Goal: Task Accomplishment & Management: Complete application form

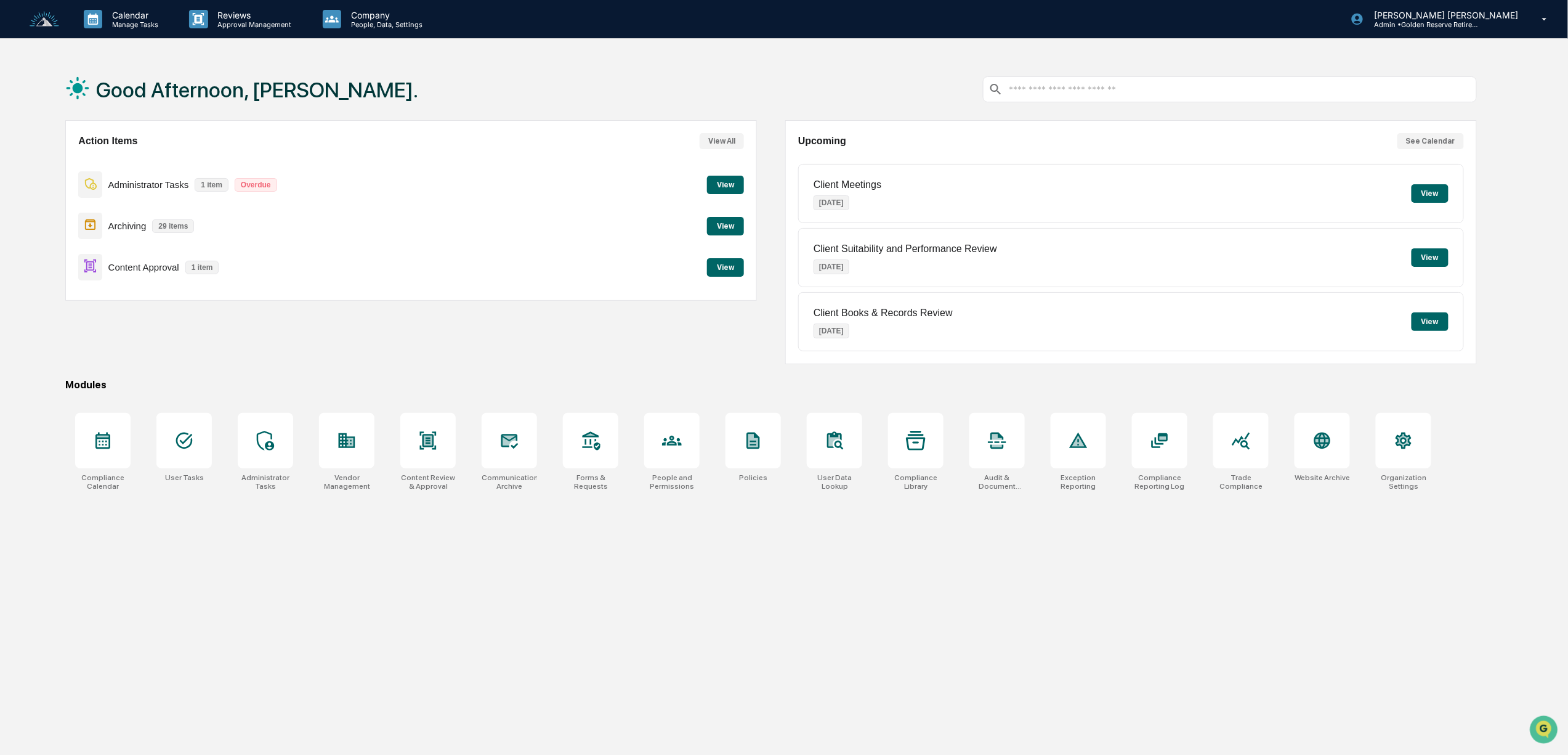
click at [728, 266] on button "View" at bounding box center [725, 268] width 37 height 18
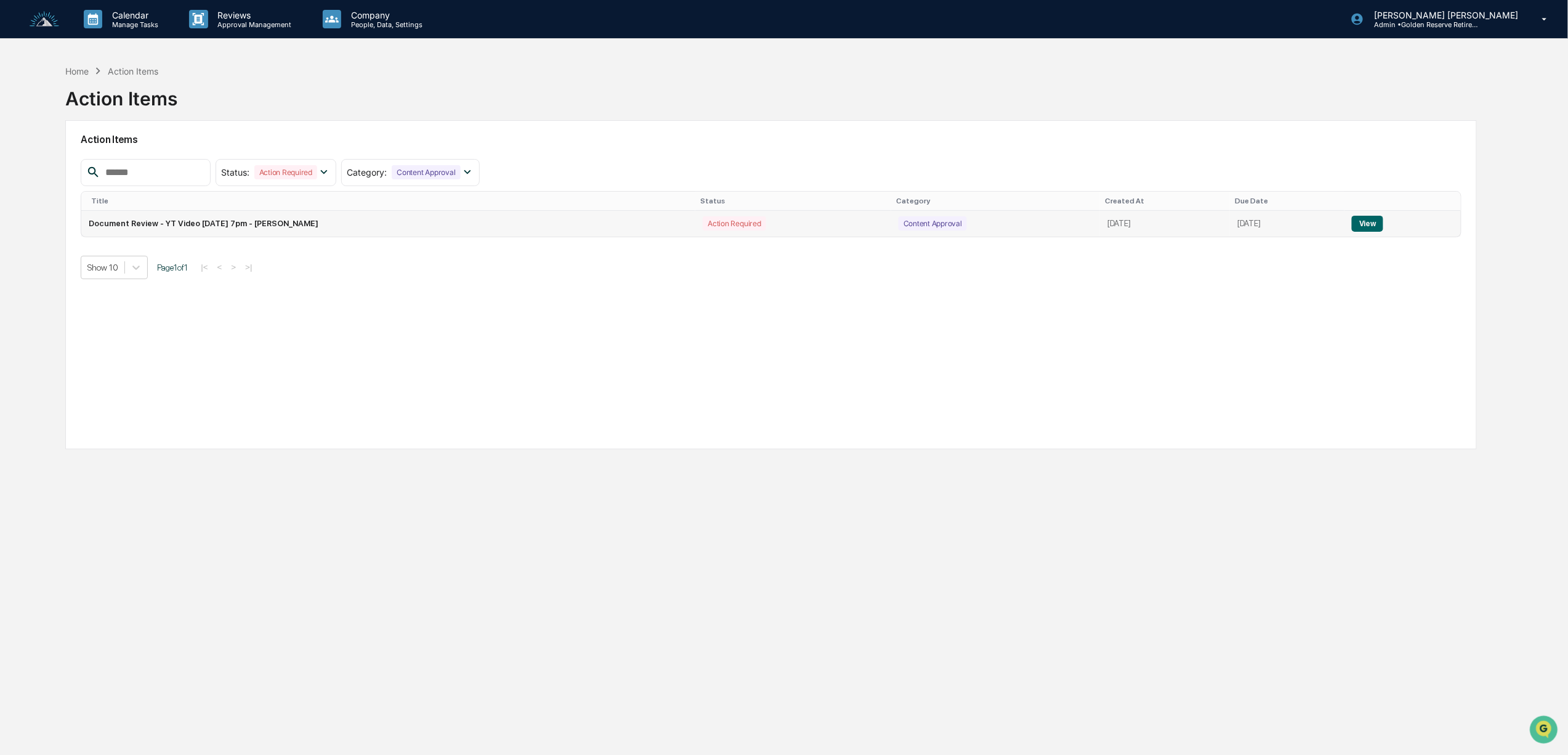
click at [1370, 227] on button "View" at bounding box center [1368, 223] width 31 height 16
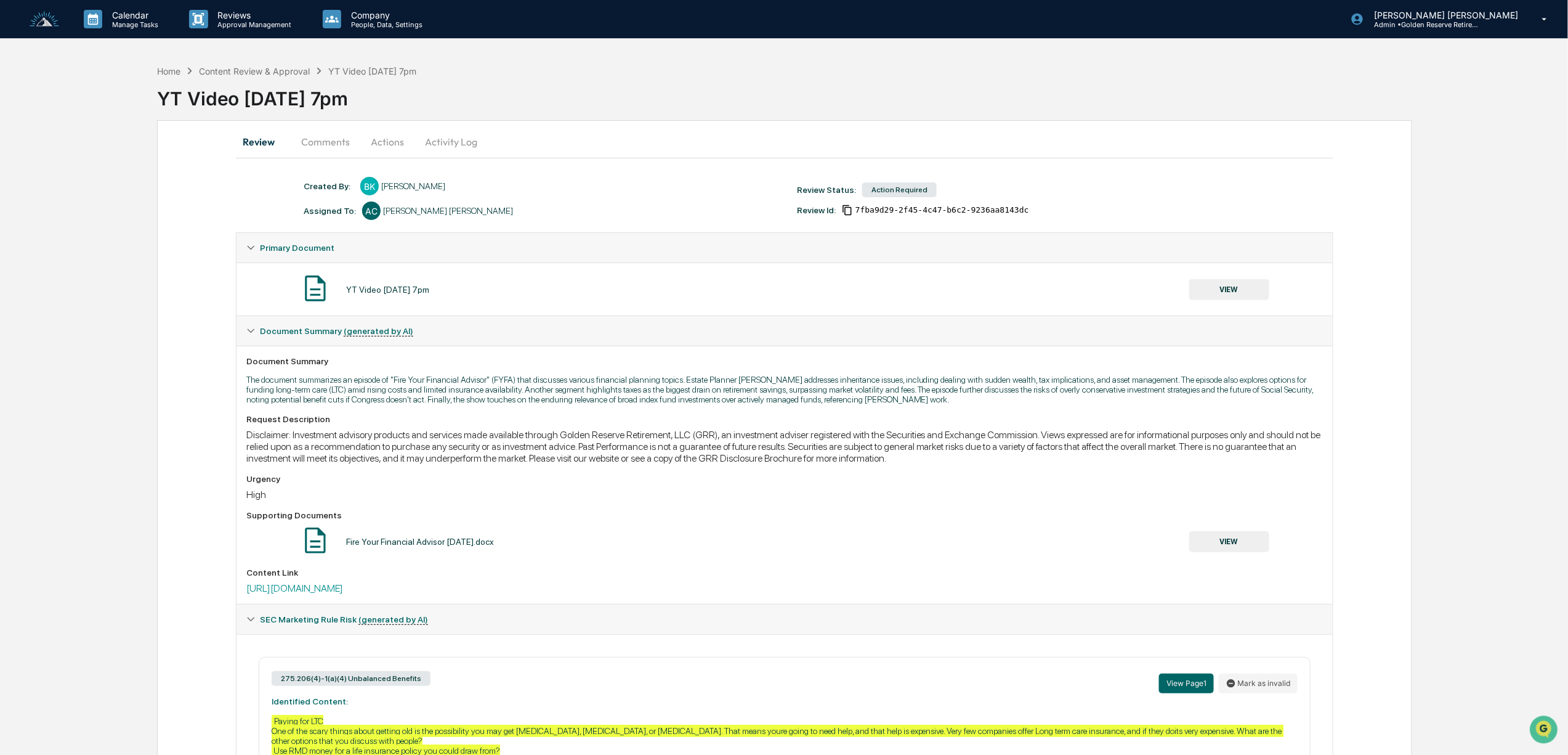
click at [1257, 540] on button "VIEW" at bounding box center [1229, 541] width 80 height 21
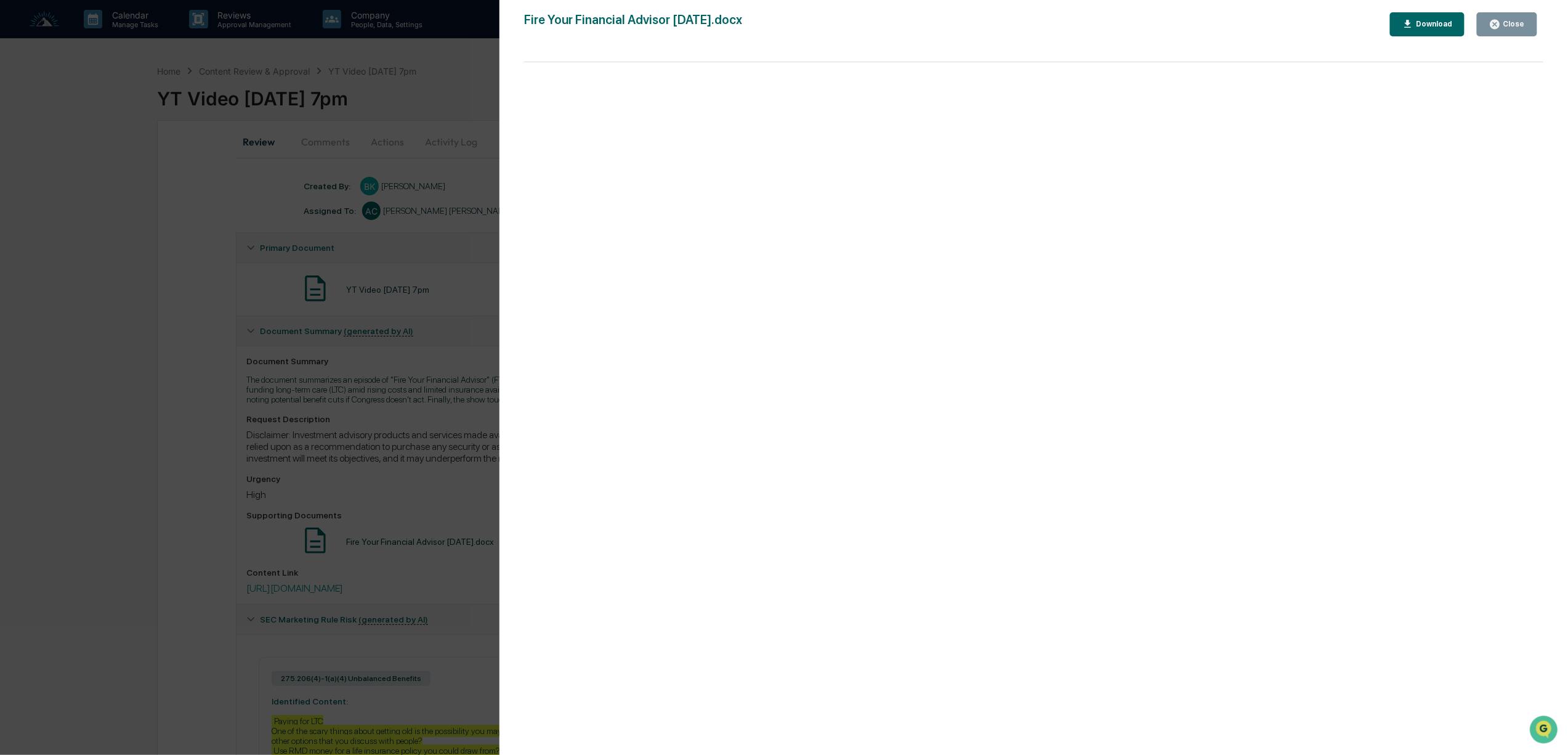
click at [440, 668] on div "Version History [DATE] 05:41 PM [PERSON_NAME] Fire Your Financial Advisor [DATE…" at bounding box center [784, 378] width 1568 height 755
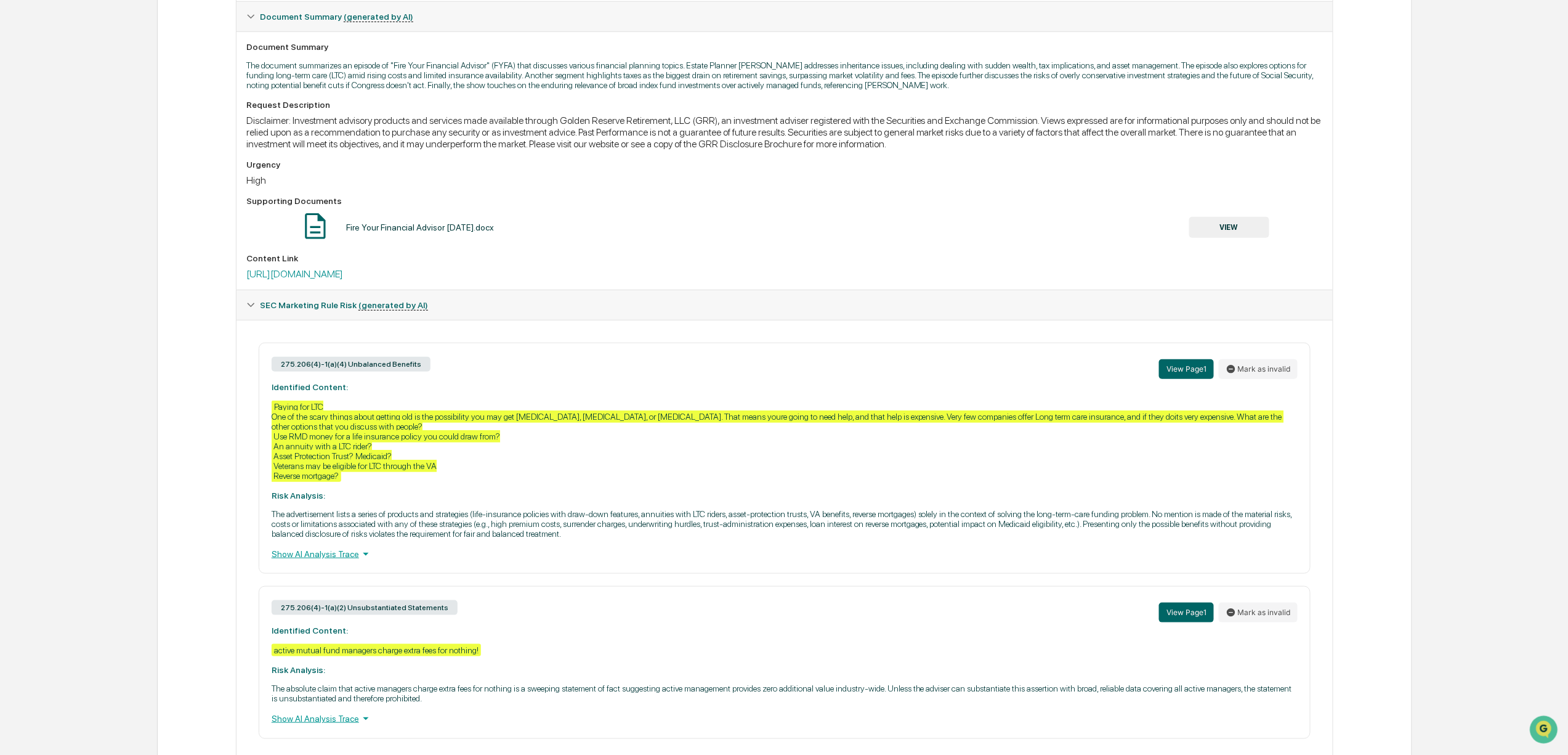
scroll to position [216, 0]
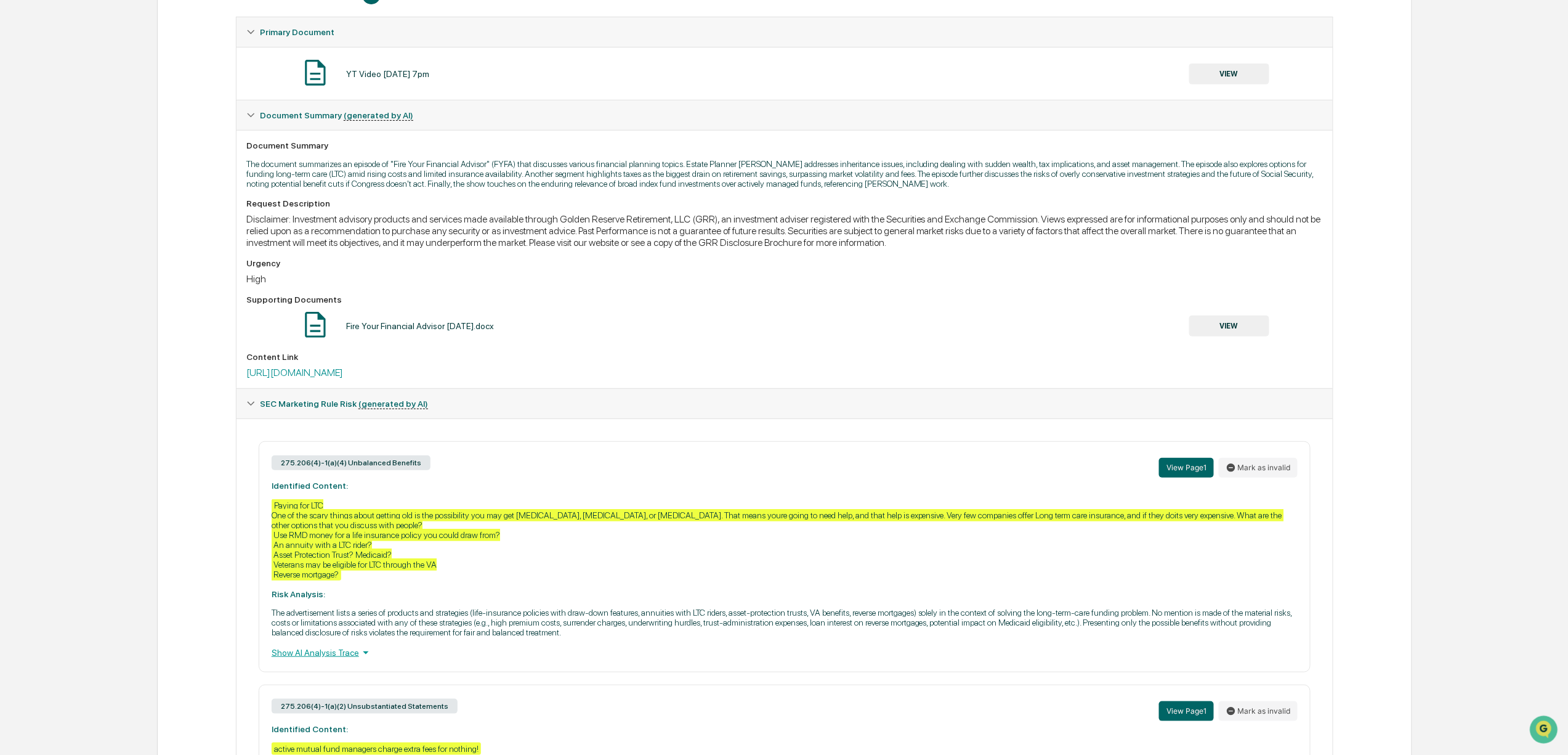
click at [1222, 332] on button "VIEW" at bounding box center [1229, 326] width 80 height 21
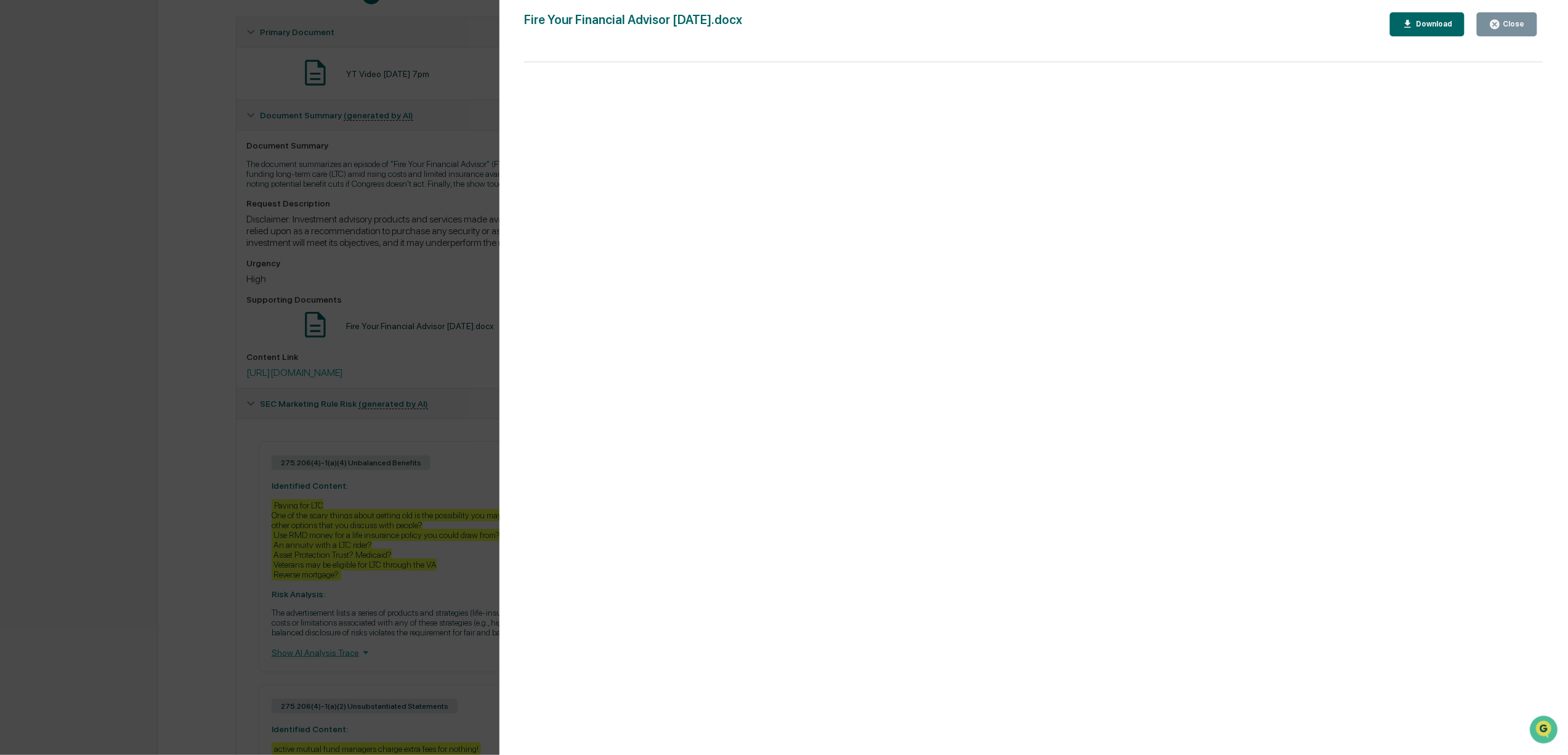
click at [416, 370] on div "Version History [DATE] 05:41 PM [PERSON_NAME] Fire Your Financial Advisor [DATE…" at bounding box center [784, 378] width 1568 height 755
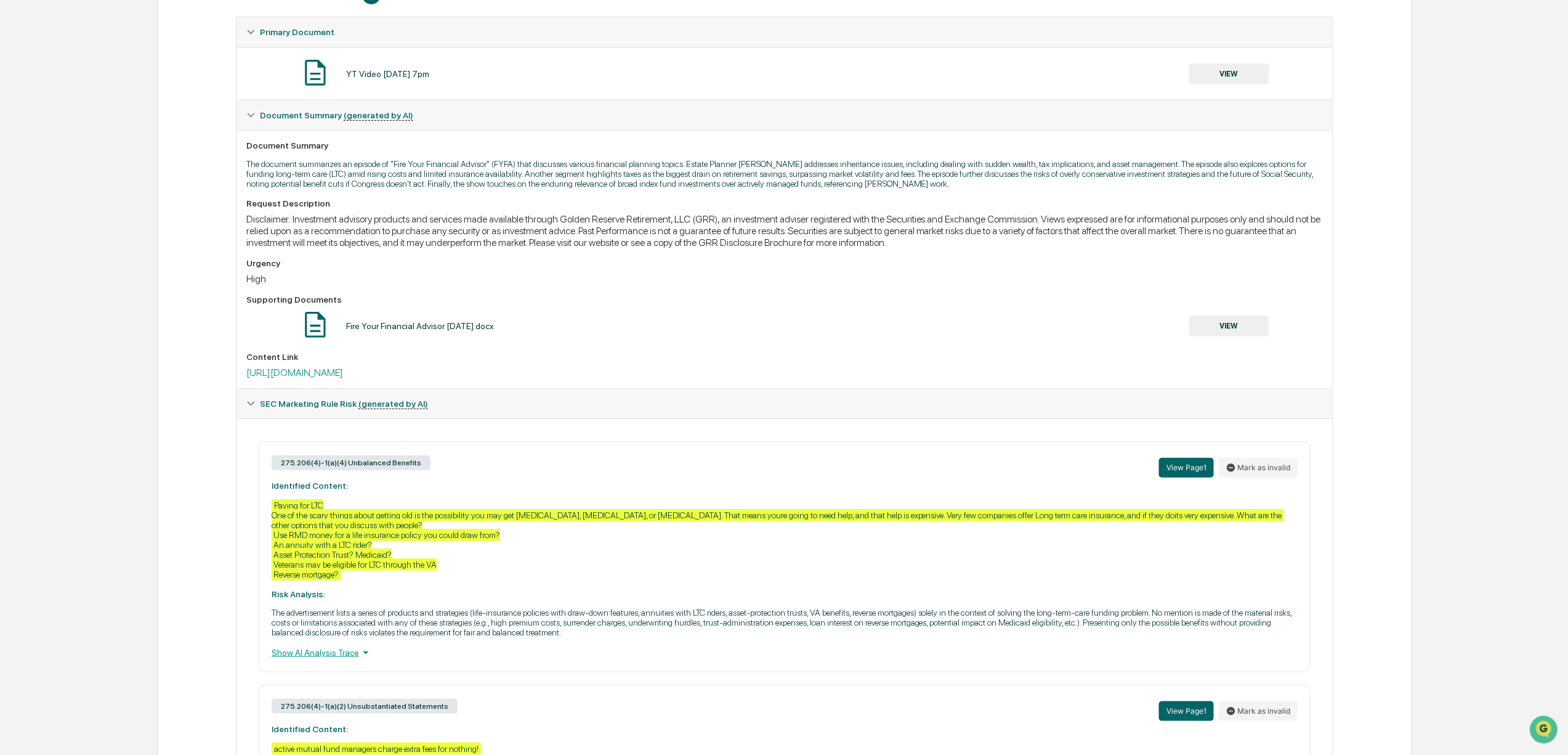
click at [1257, 72] on button "VIEW" at bounding box center [1229, 74] width 80 height 21
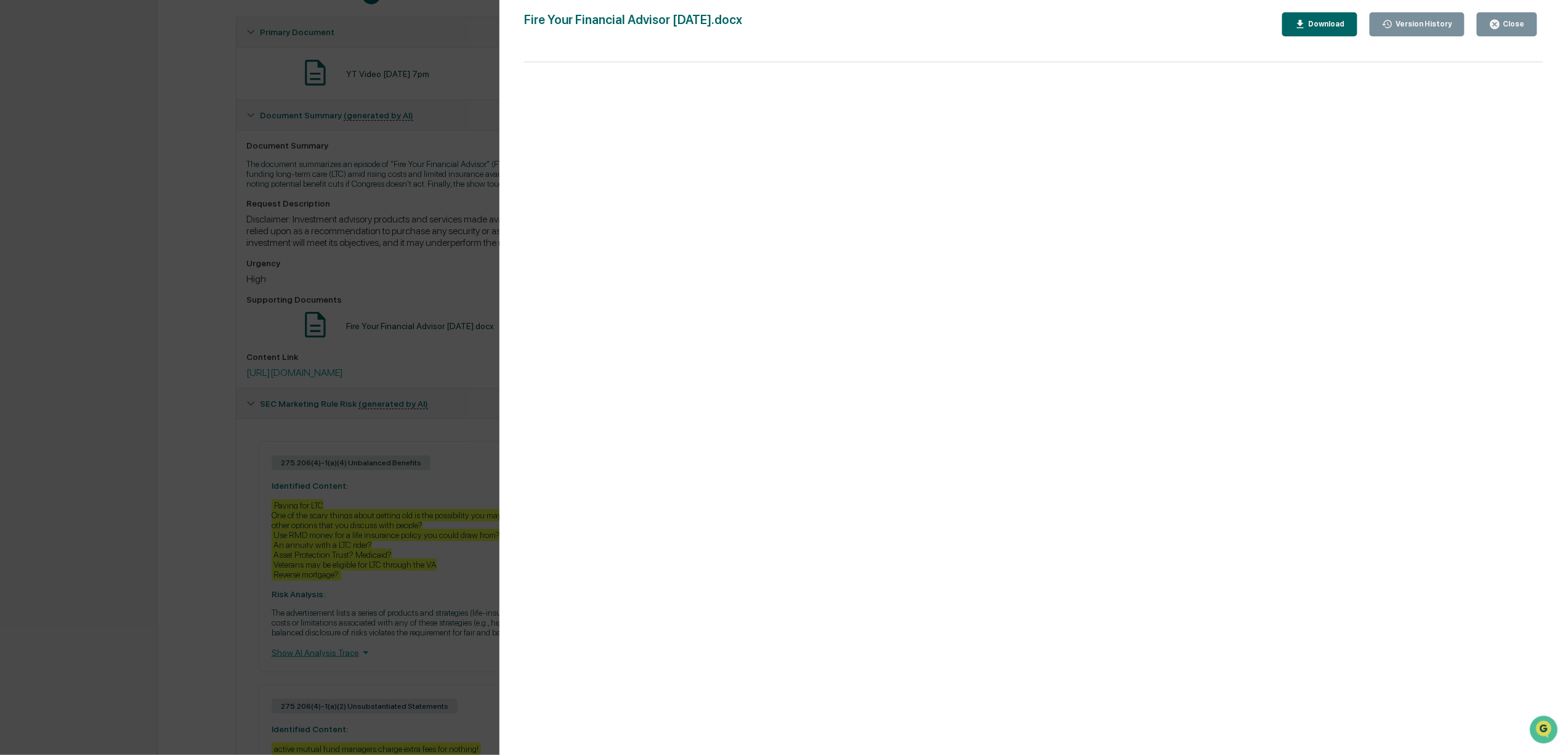
click at [1500, 27] on icon "button" at bounding box center [1495, 24] width 9 height 9
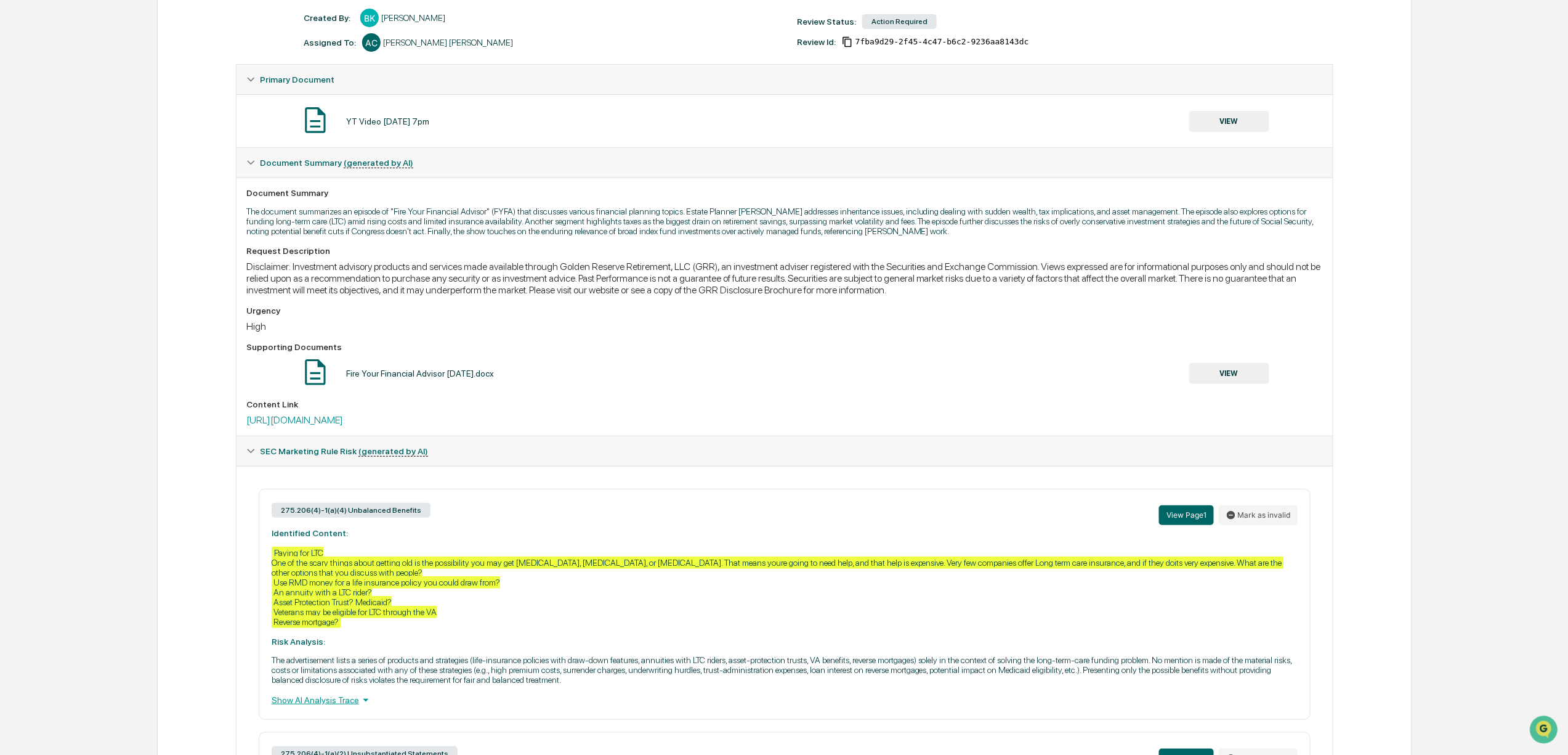
scroll to position [380, 0]
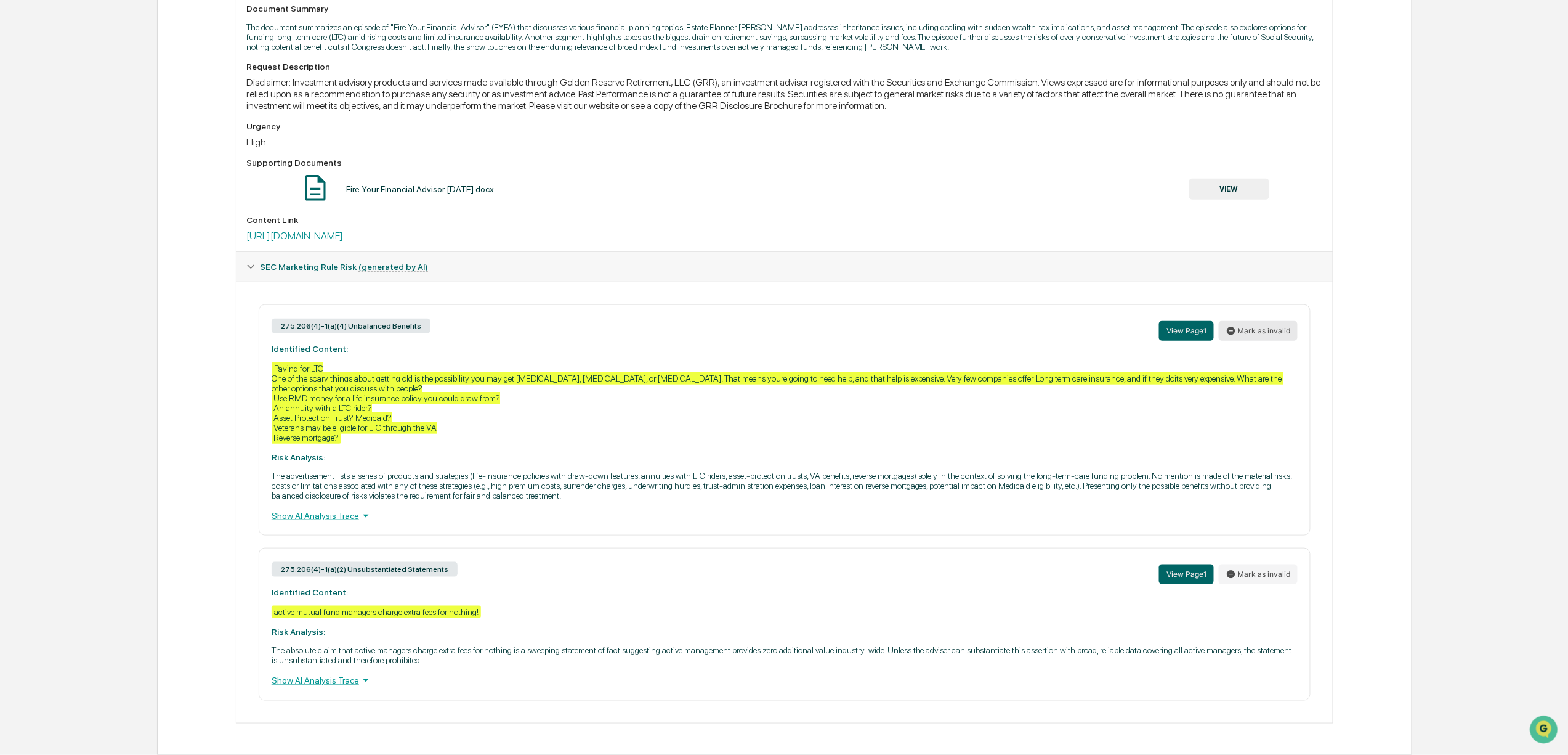
click at [1263, 318] on div "View Page 1 Mark as invalid" at bounding box center [1228, 330] width 138 height 27
click at [1263, 321] on button "Mark as invalid" at bounding box center [1258, 330] width 78 height 19
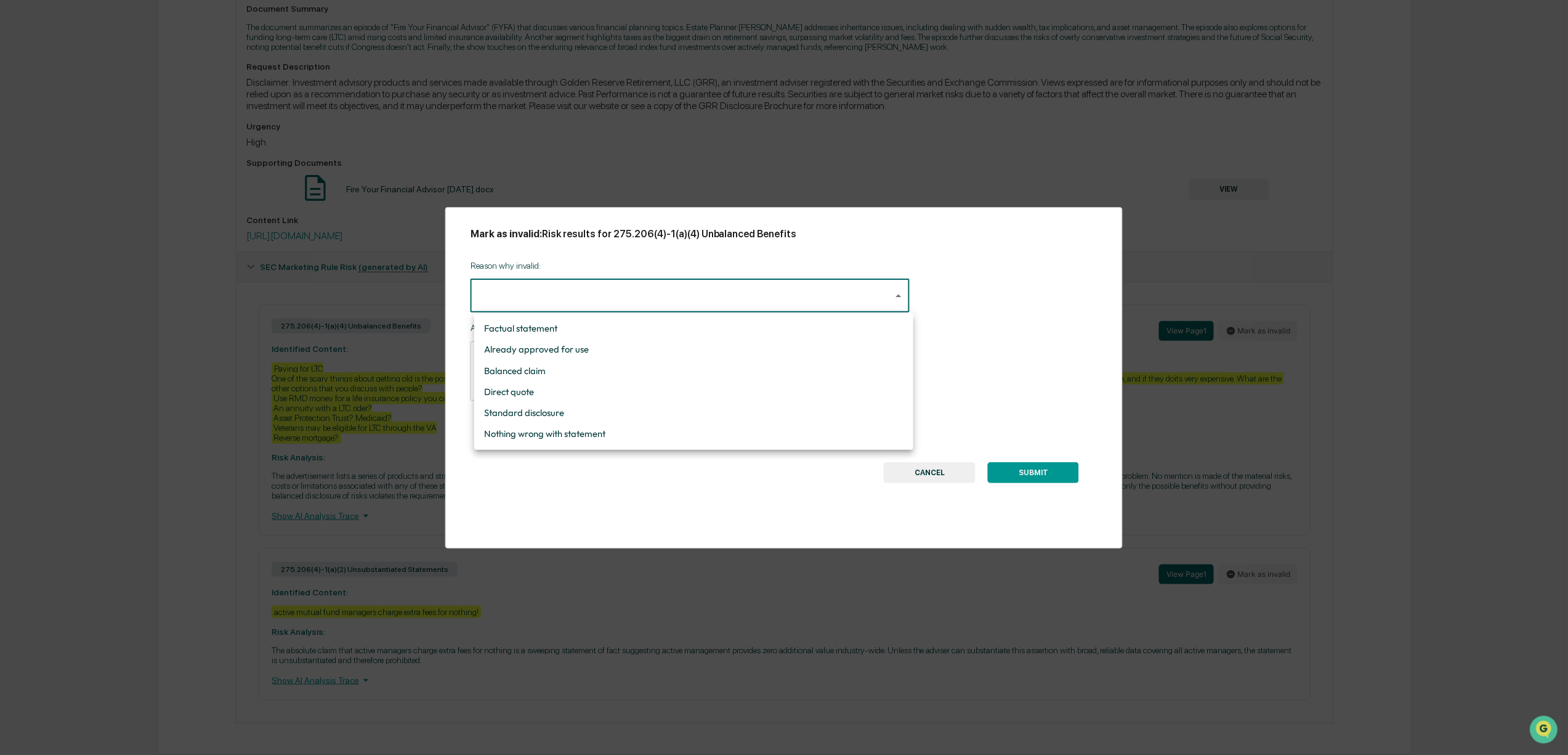
click at [566, 295] on body "Calendar Manage Tasks Reviews Approval Management Company People, Data, Setting…" at bounding box center [784, 200] width 1568 height 1107
click at [565, 432] on li "Nothing wrong with statement" at bounding box center [694, 434] width 439 height 21
type input "**********"
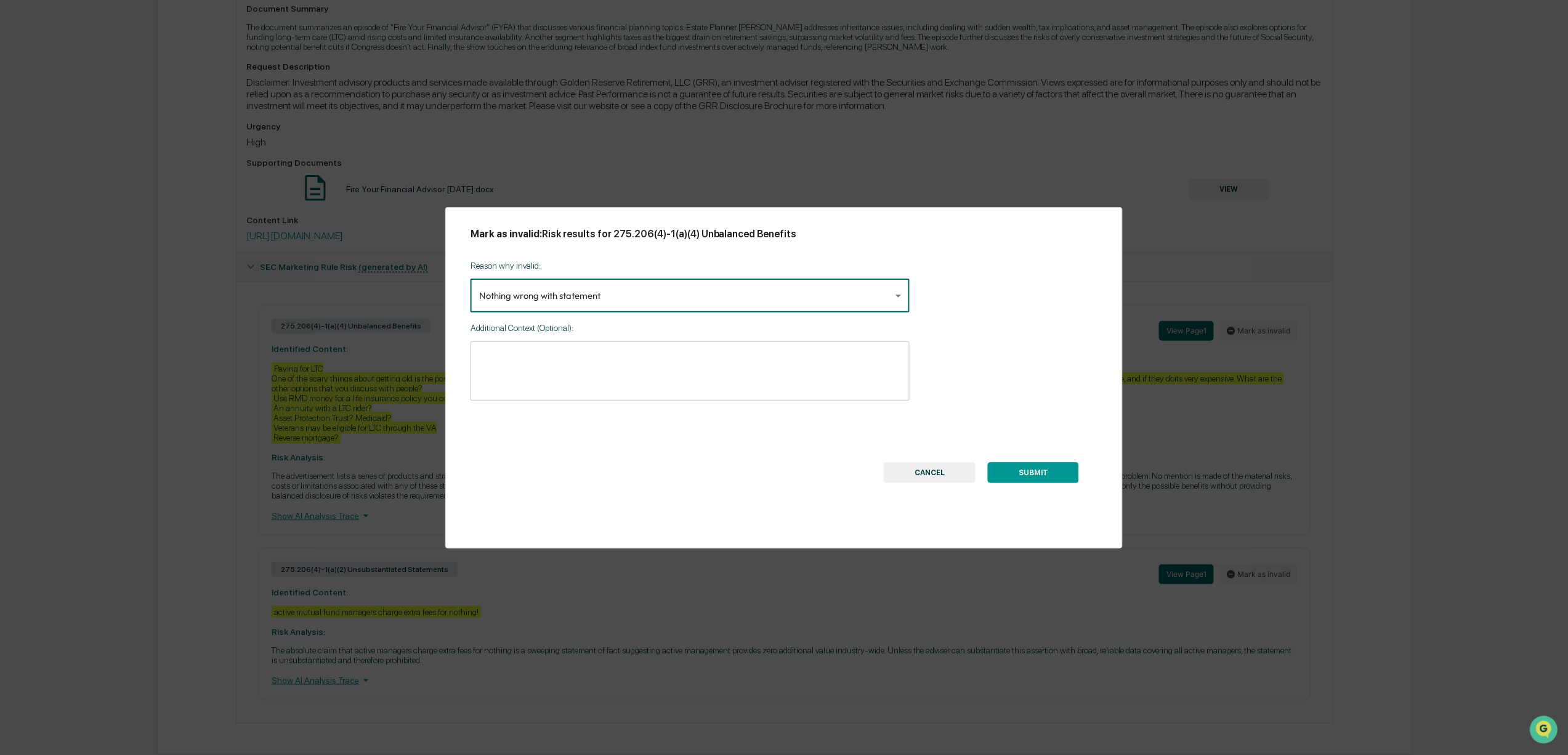
click at [1031, 471] on button "SUBMIT" at bounding box center [1034, 473] width 91 height 21
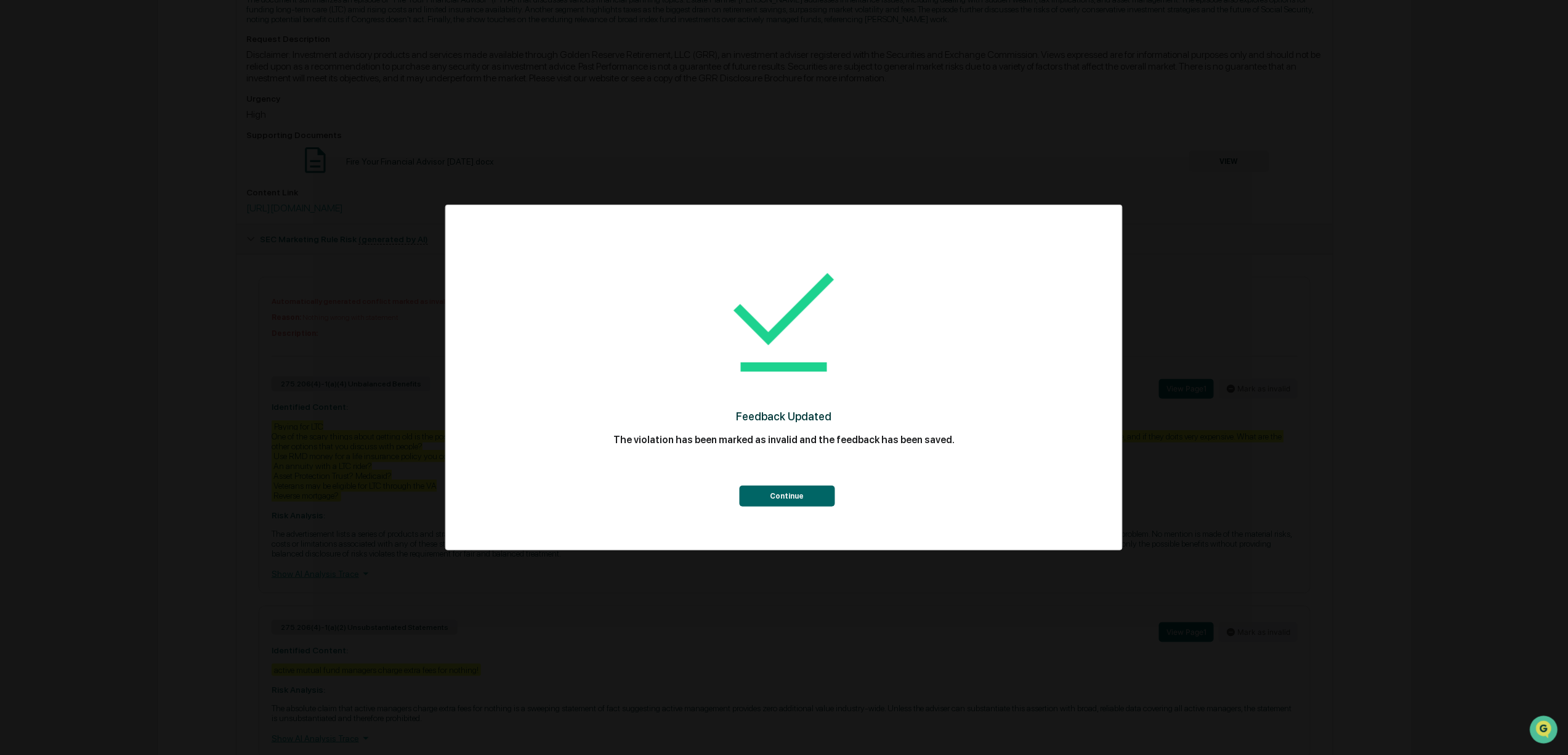
click at [779, 496] on button "Continue" at bounding box center [786, 496] width 95 height 21
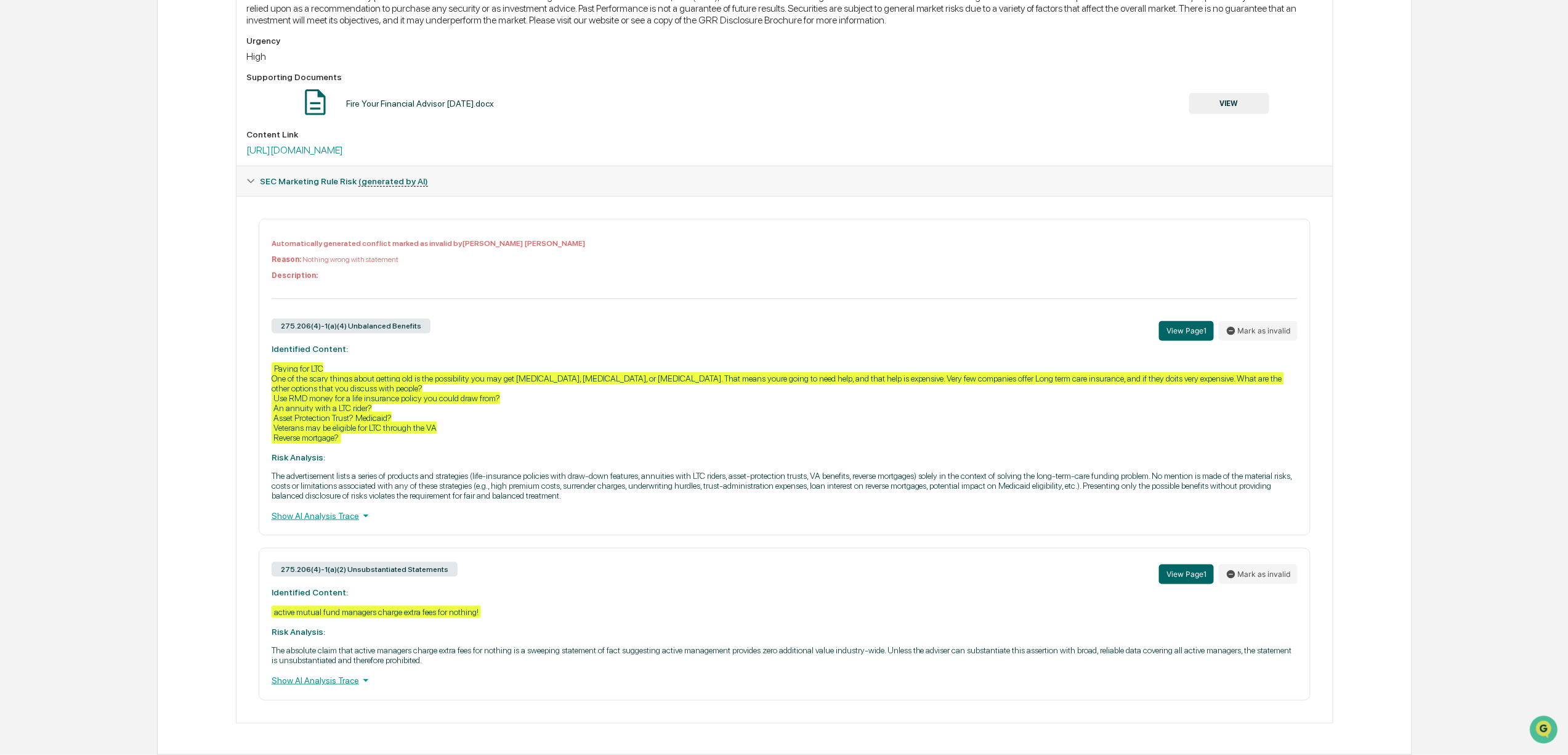
scroll to position [468, 0]
click at [1248, 564] on button "Mark as invalid" at bounding box center [1258, 573] width 78 height 19
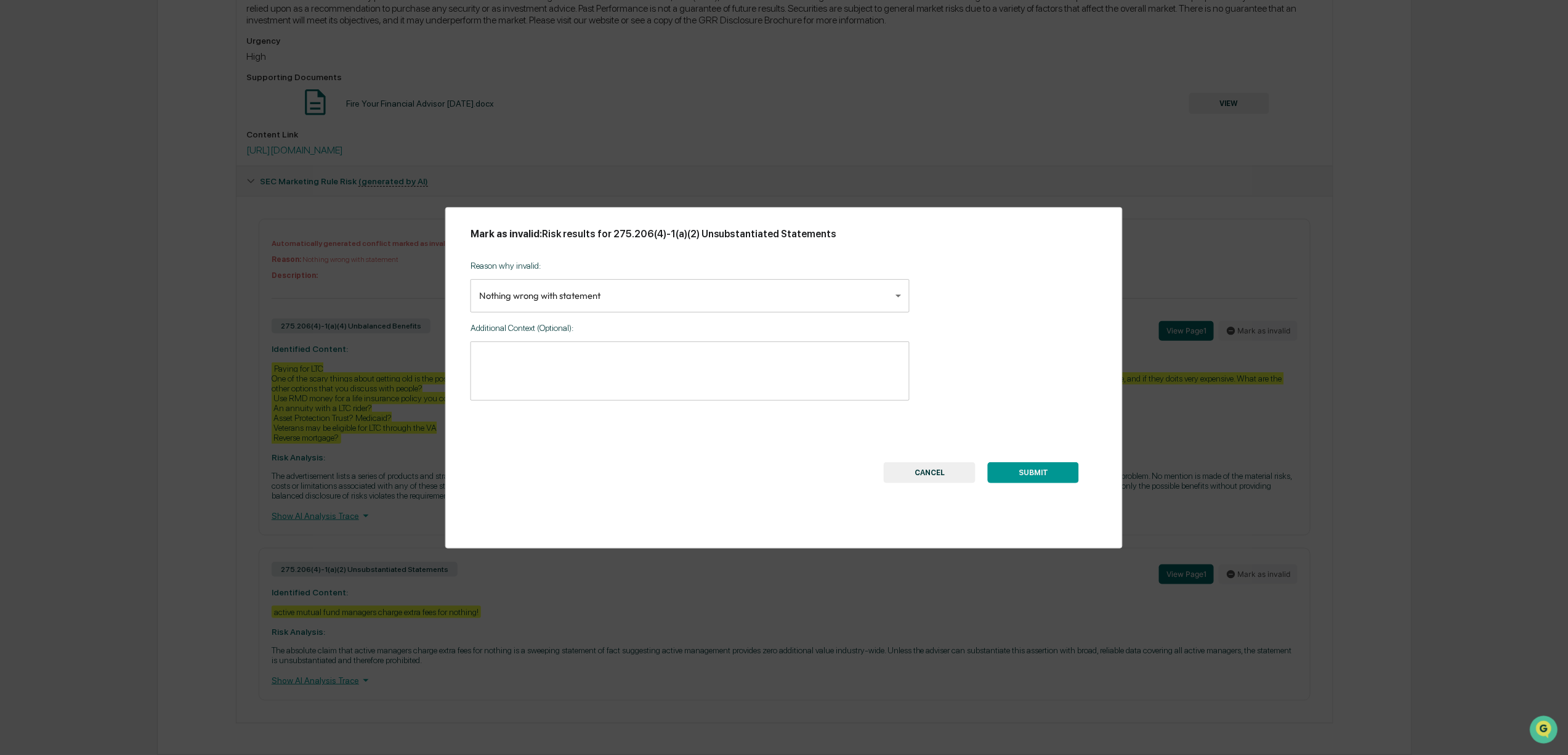
click at [607, 284] on body "Calendar Manage Tasks Reviews Approval Management Company People, Data, Setting…" at bounding box center [784, 158] width 1568 height 1192
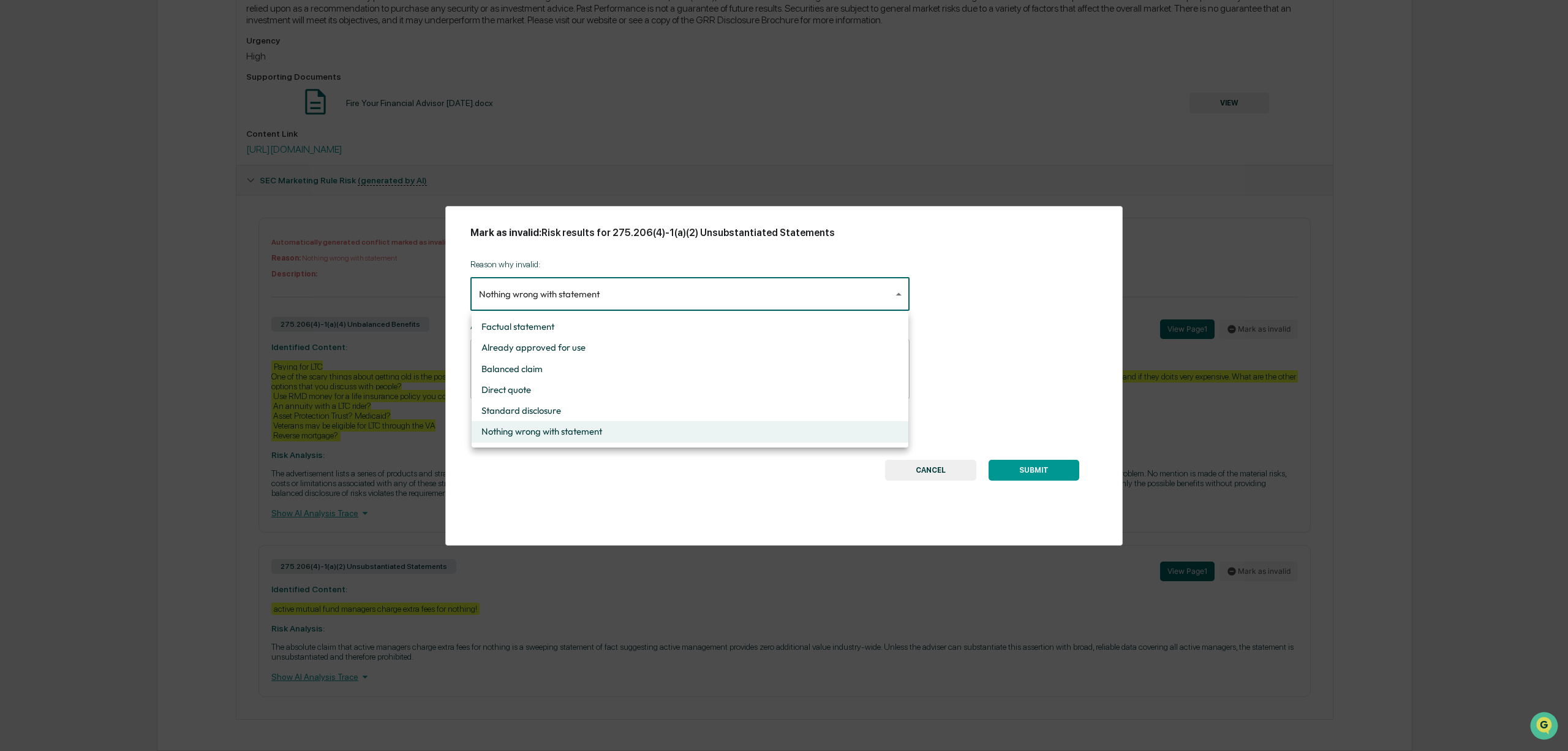
click at [679, 430] on li "Nothing wrong with statement" at bounding box center [690, 432] width 437 height 21
click at [689, 280] on body "Calendar Manage Tasks Reviews Approval Management Company People, Data, Setting…" at bounding box center [779, 157] width 1559 height 1186
click at [598, 428] on li "Nothing wrong with statement" at bounding box center [690, 432] width 437 height 21
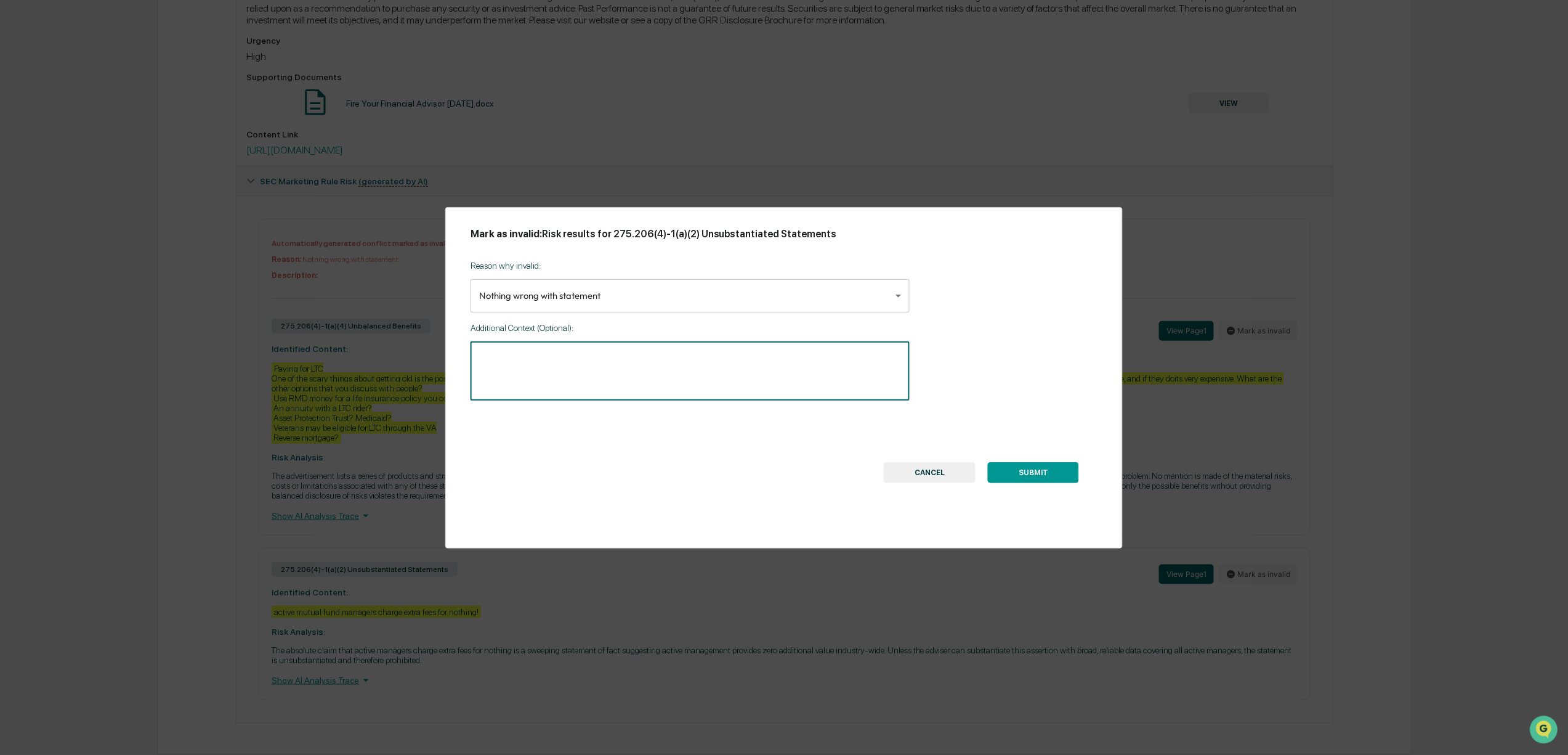
click at [523, 373] on textarea at bounding box center [689, 371] width 422 height 39
type textarea "**********"
click at [1063, 483] on button "SUBMIT" at bounding box center [1034, 473] width 91 height 21
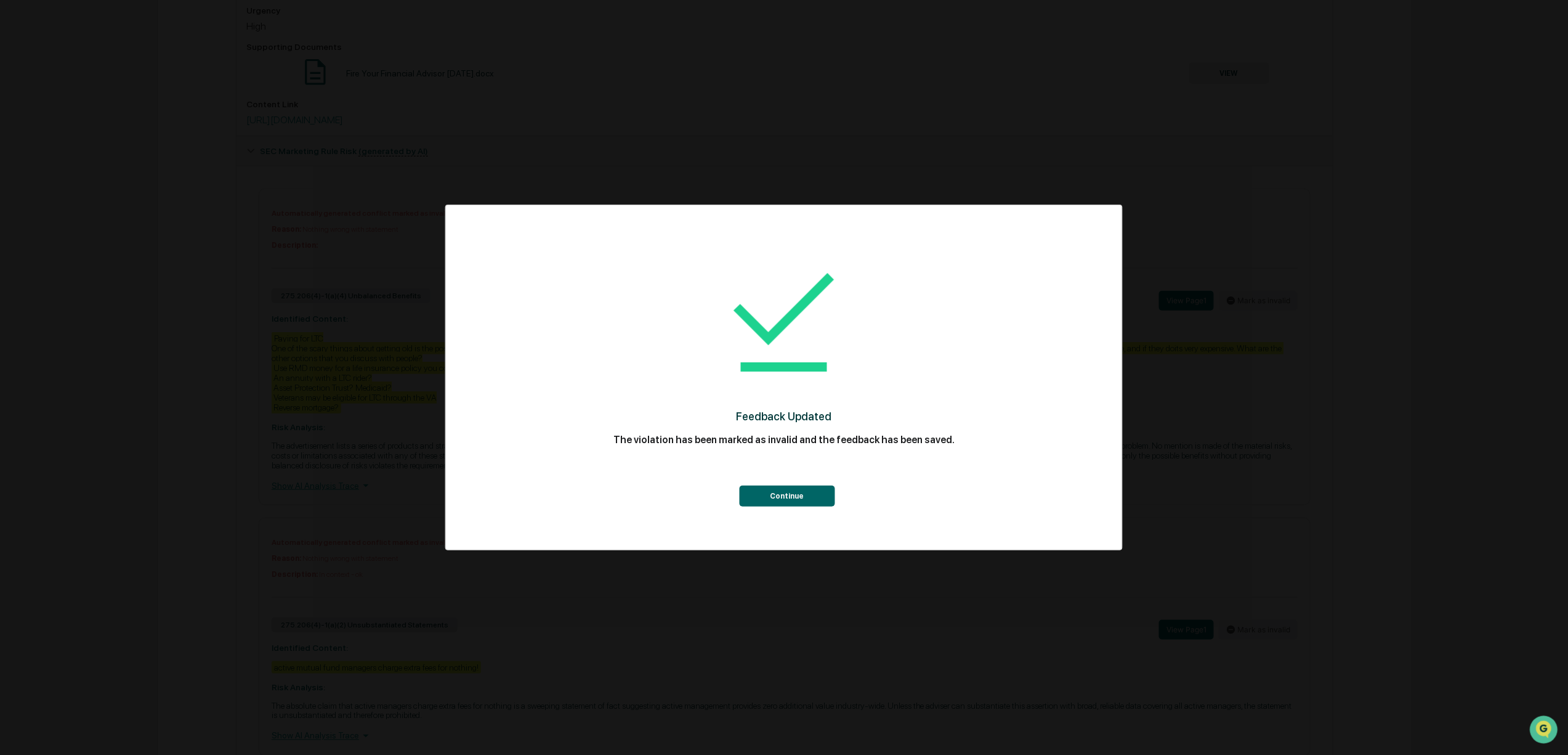
click at [812, 494] on button "Continue" at bounding box center [786, 496] width 95 height 21
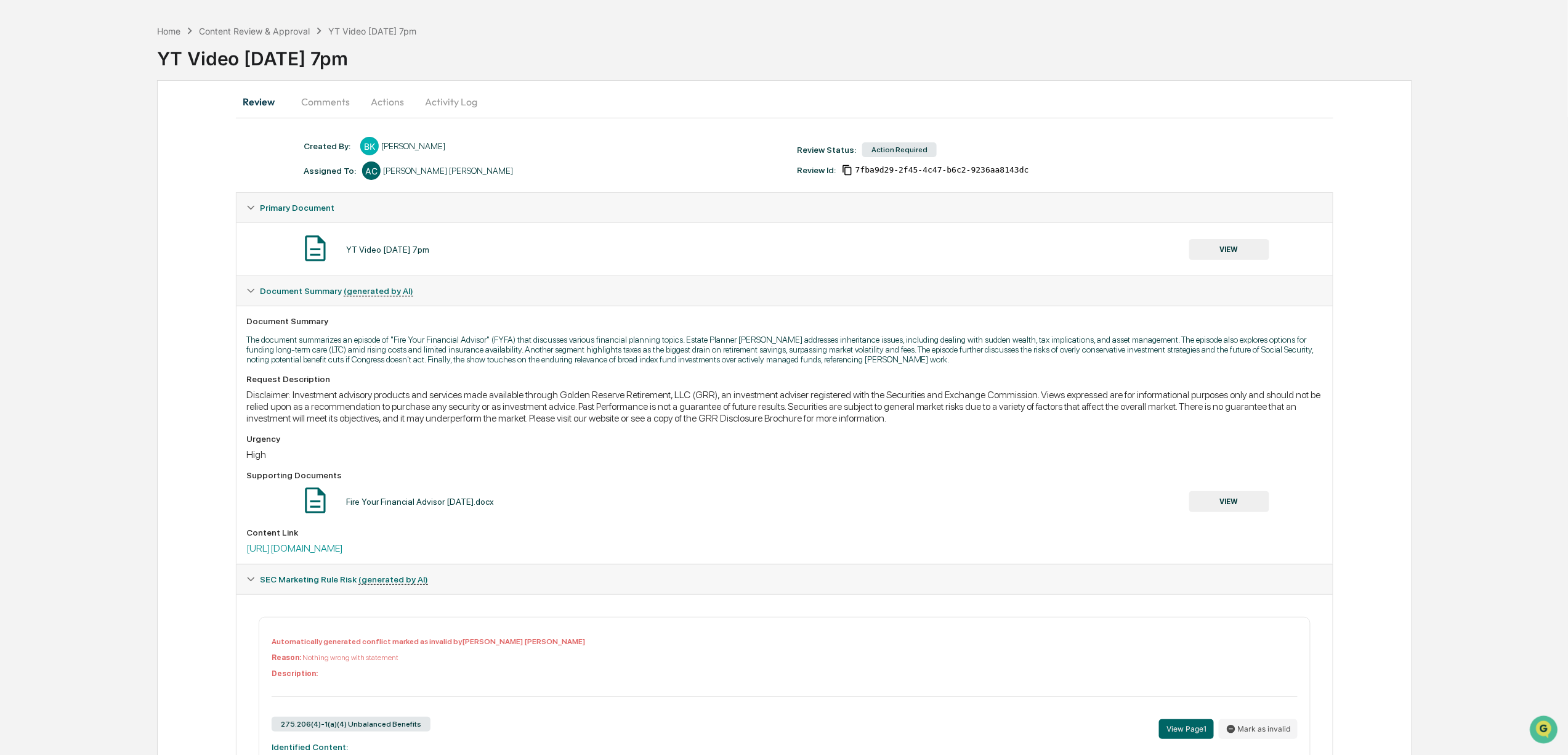
scroll to position [0, 0]
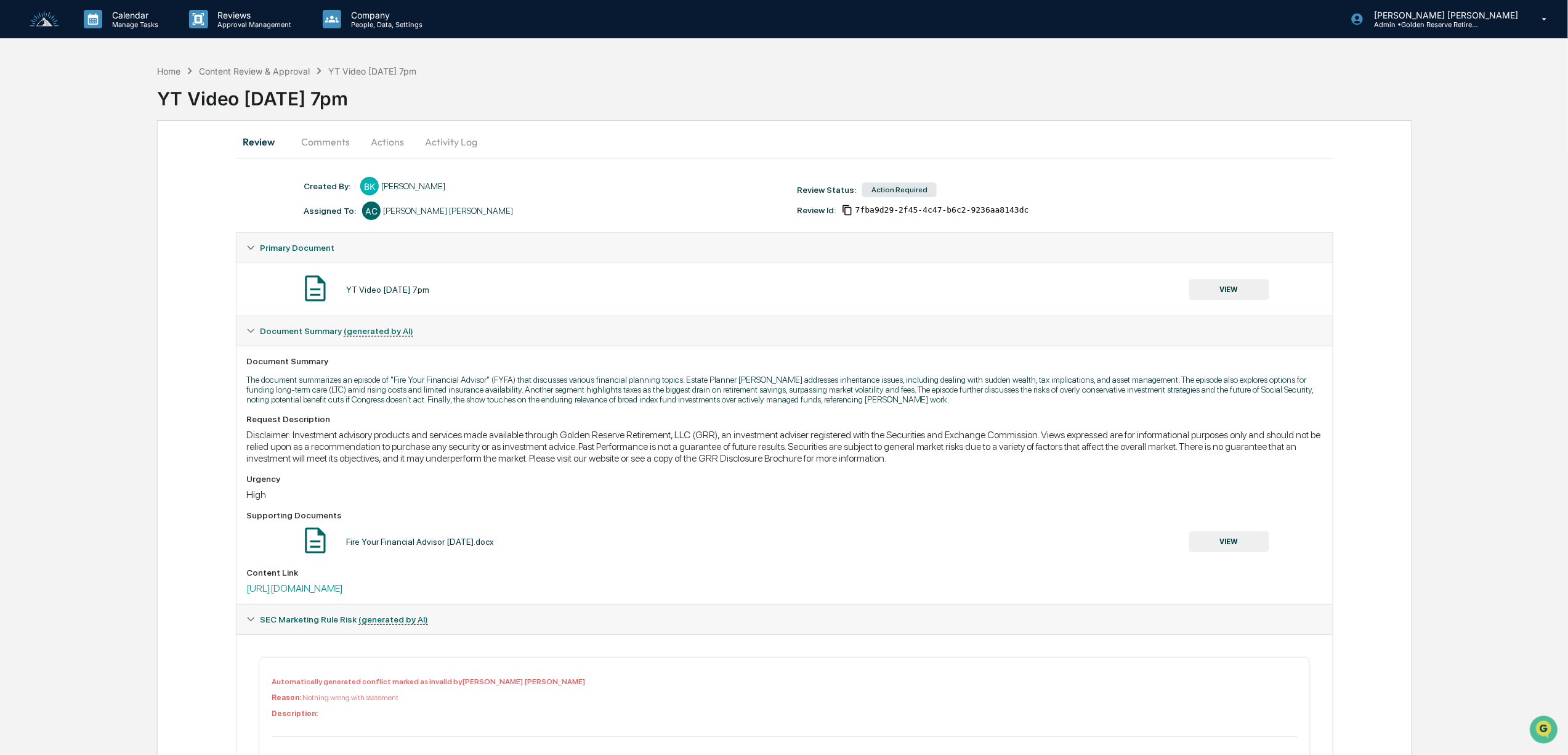
click at [386, 150] on button "Actions" at bounding box center [388, 141] width 55 height 30
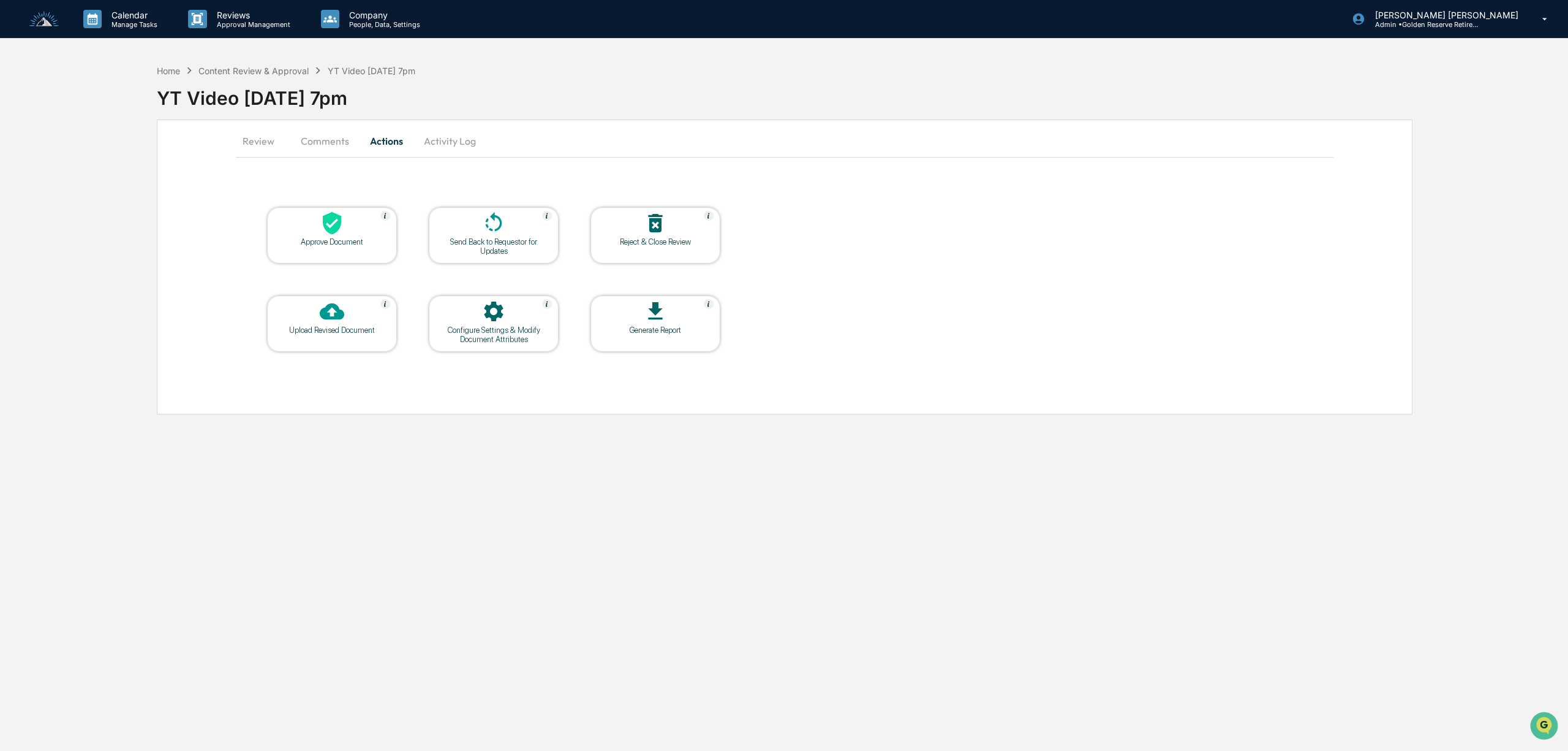
click at [343, 229] on icon at bounding box center [331, 223] width 25 height 25
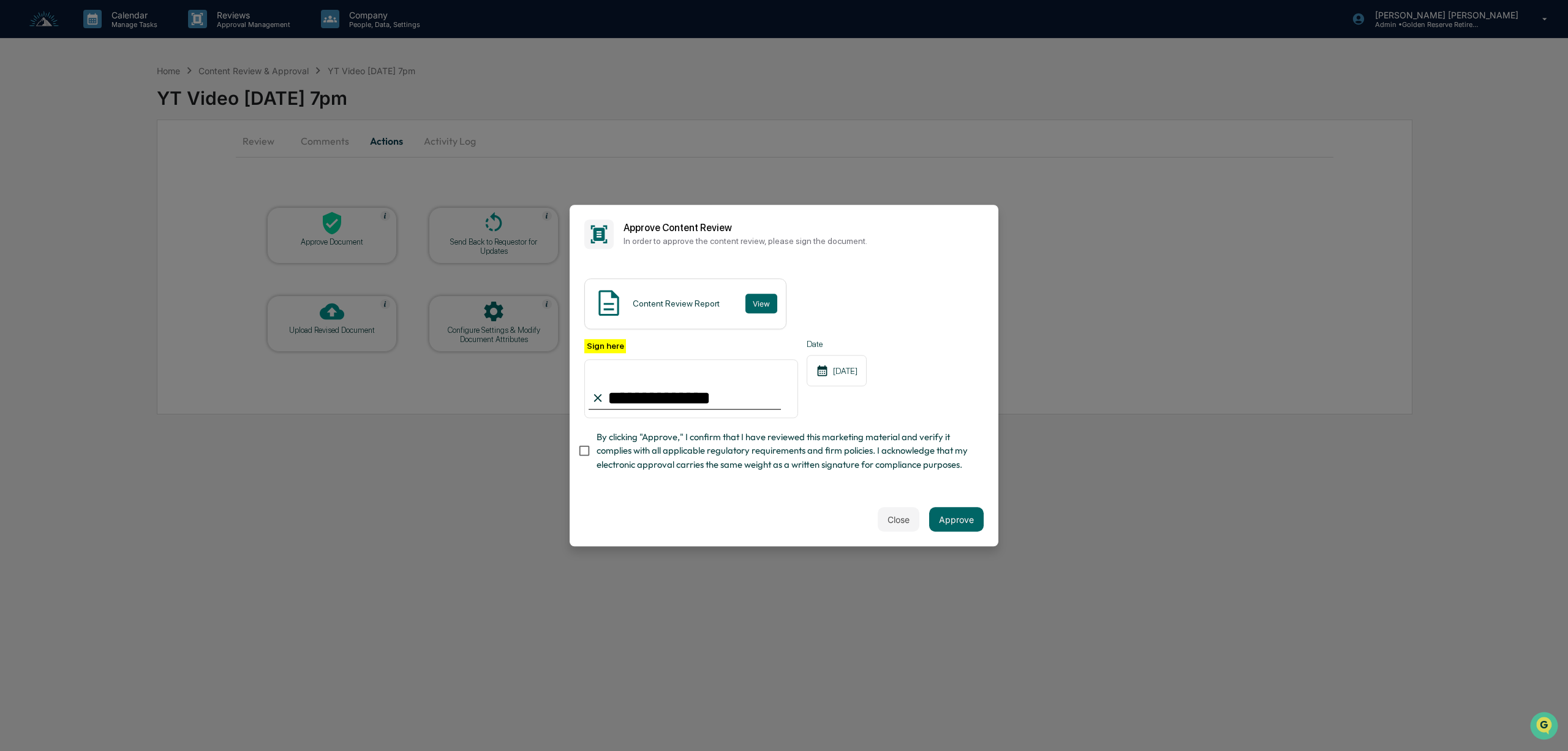
type input "**********"
click at [962, 530] on button "Approve" at bounding box center [956, 519] width 54 height 25
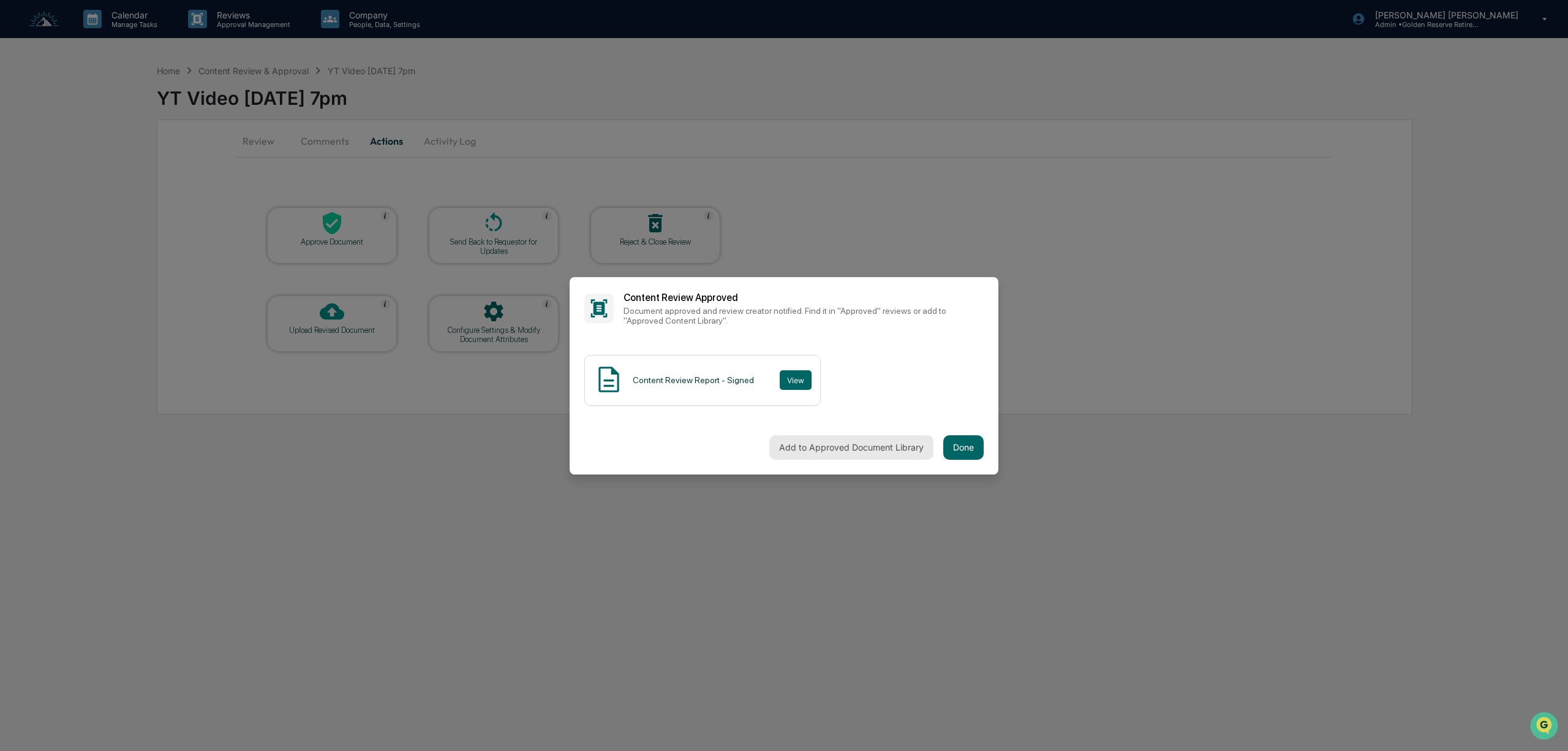
click at [884, 454] on button "Add to Approved Document Library" at bounding box center [851, 447] width 164 height 25
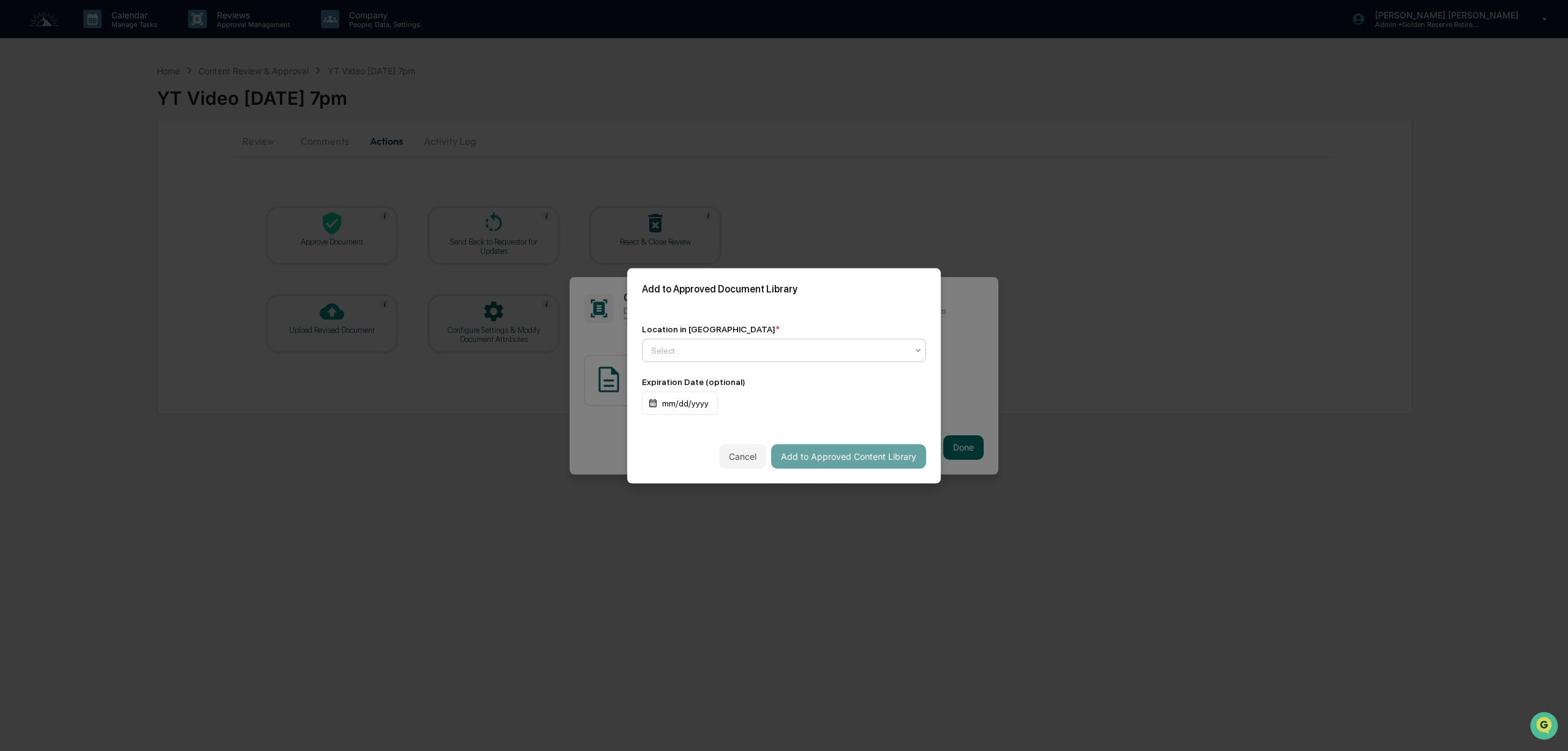
click at [716, 353] on div at bounding box center [778, 349] width 256 height 12
click at [723, 405] on div "↳ Marketing Compliance Logs" at bounding box center [784, 403] width 283 height 25
click at [855, 454] on button "Add to Approved Content Library" at bounding box center [848, 455] width 155 height 25
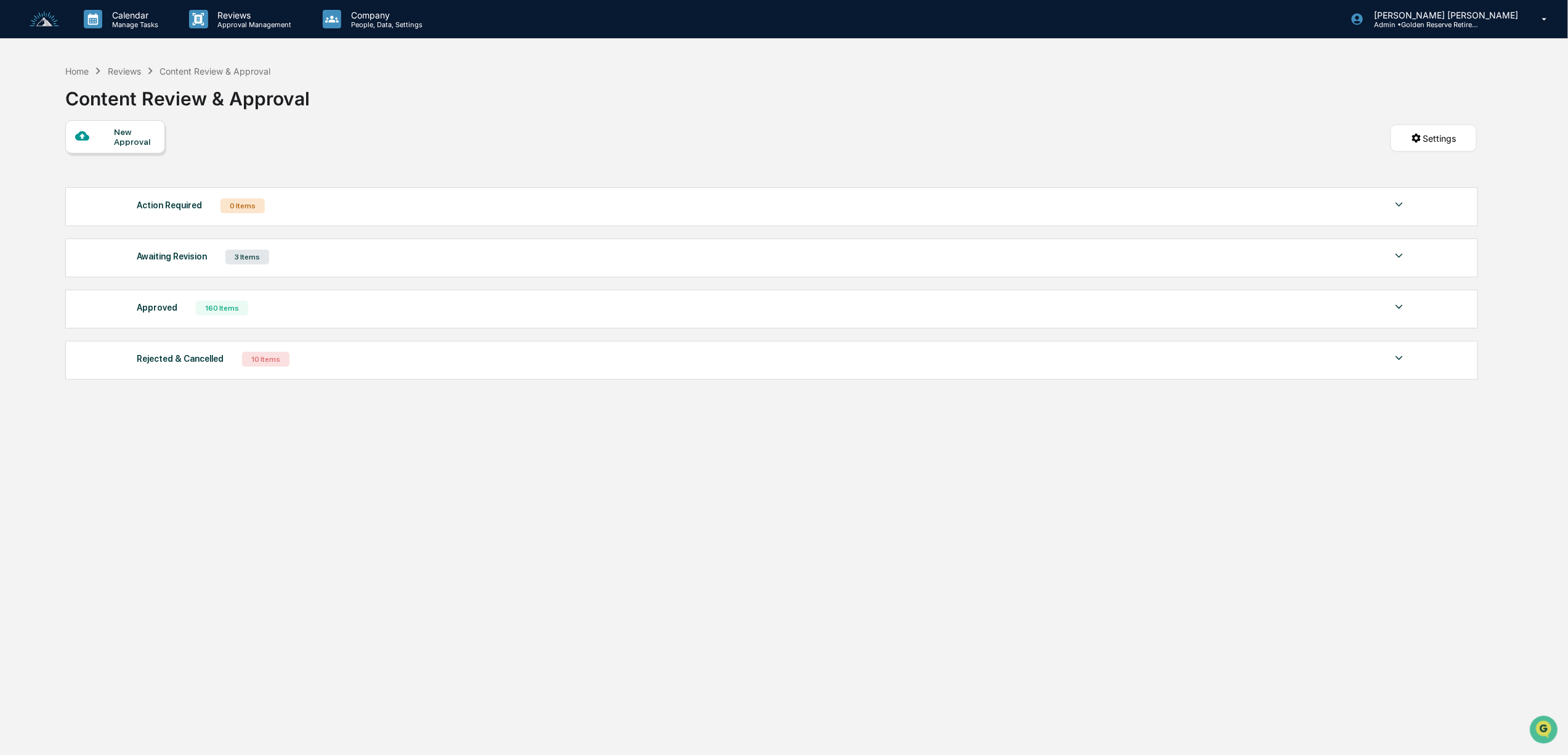
click at [45, 21] on img at bounding box center [44, 19] width 30 height 17
